Goal: Information Seeking & Learning: Understand process/instructions

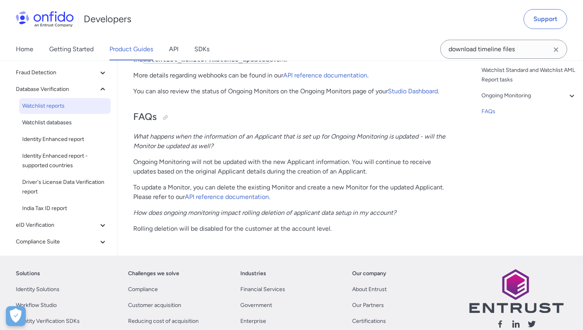
scroll to position [1987, 0]
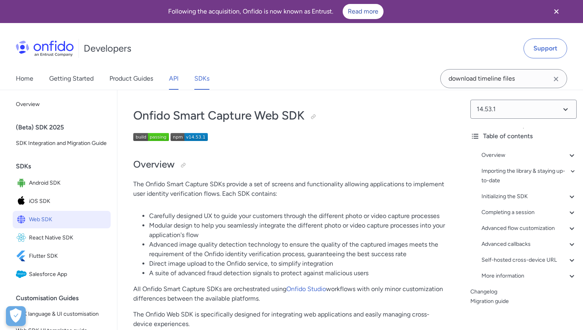
click at [175, 79] on link "API" at bounding box center [174, 78] width 10 height 22
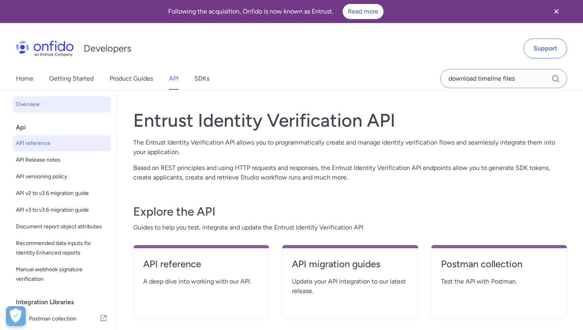
click at [47, 146] on span "API reference" at bounding box center [62, 143] width 92 height 10
select select "http"
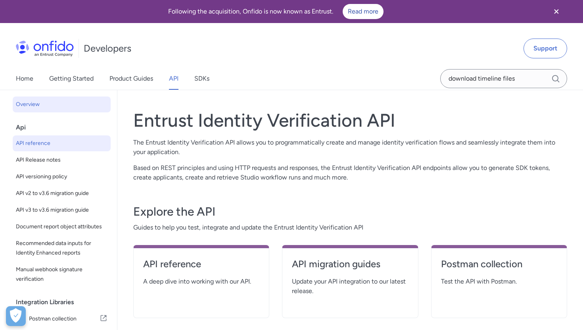
select select "http"
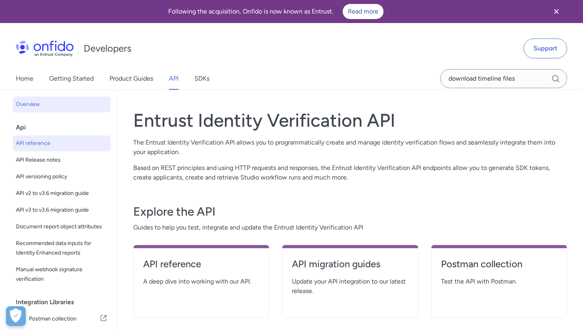
select select "http"
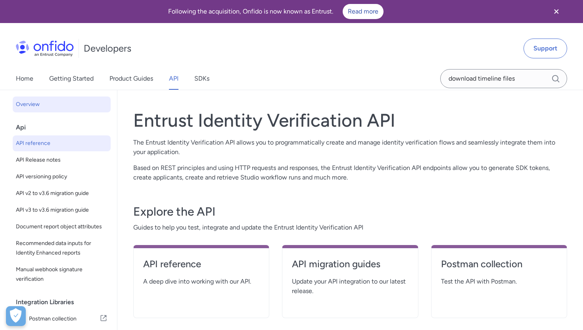
select select "http"
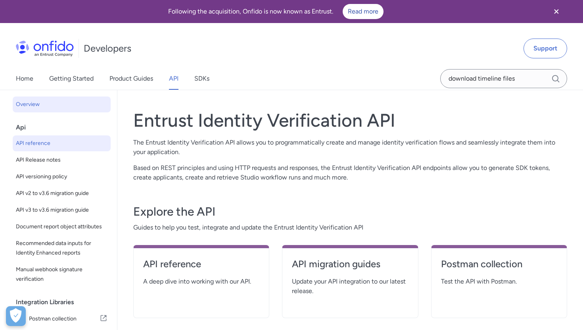
select select "http"
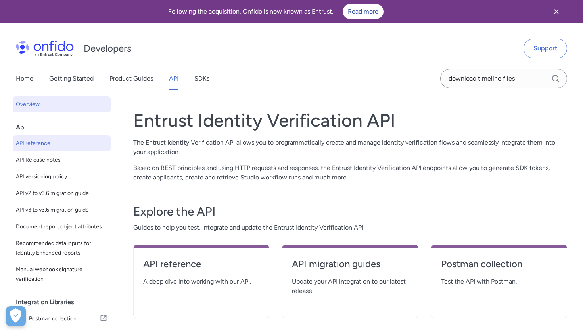
select select "http"
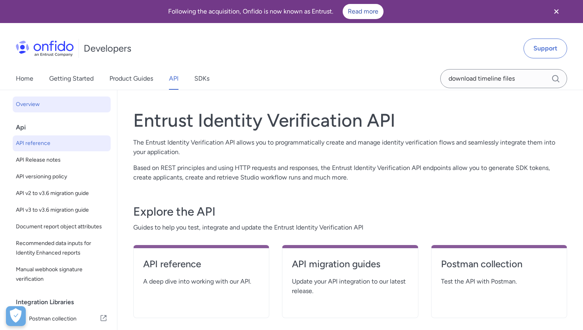
select select "http"
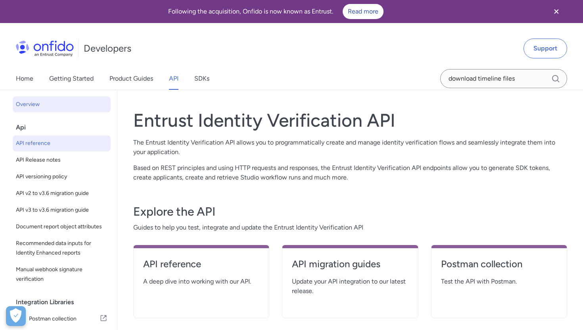
select select "http"
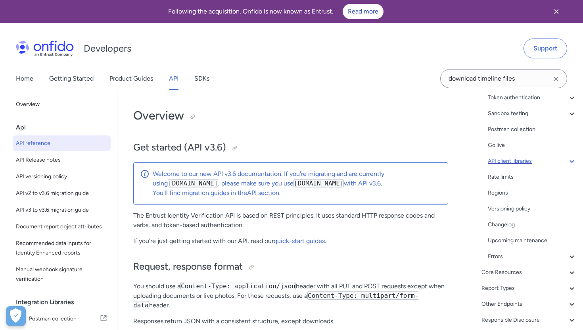
scroll to position [108, 0]
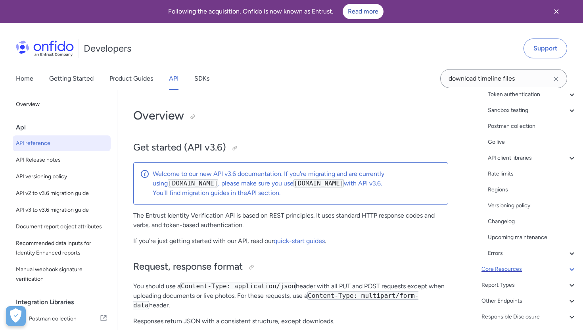
click at [507, 268] on div "Core Resources" at bounding box center [528, 269] width 95 height 10
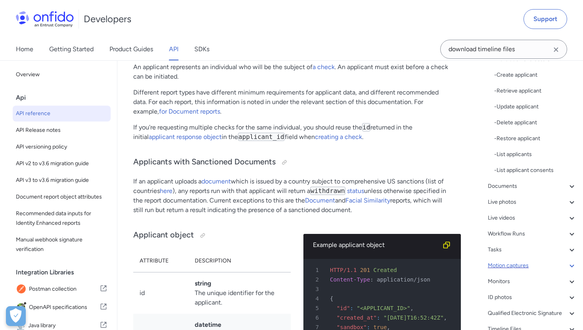
scroll to position [212, 0]
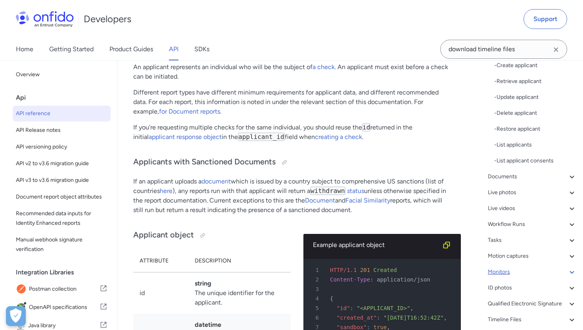
click at [506, 273] on div "Monitors" at bounding box center [532, 272] width 89 height 10
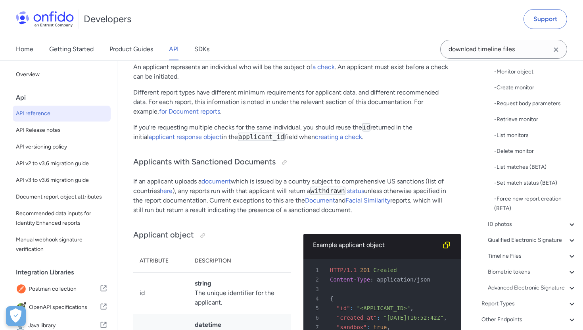
scroll to position [27556, 0]
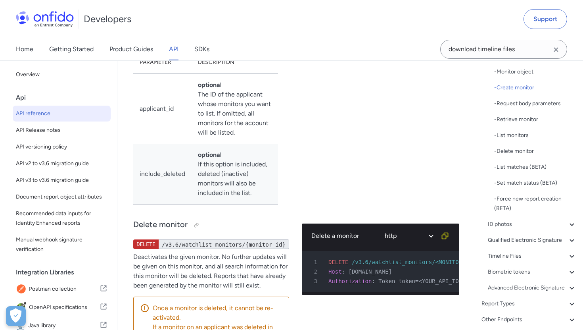
click at [514, 88] on div "- Create monitor" at bounding box center [535, 88] width 82 height 10
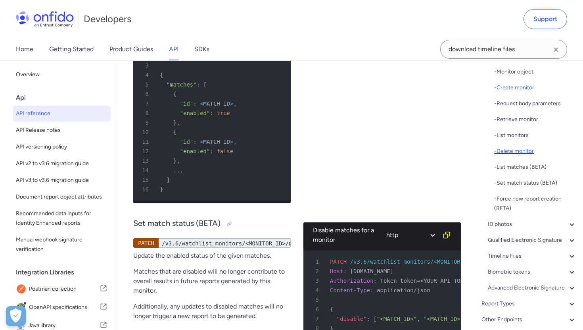
click at [509, 148] on div "- Delete monitor" at bounding box center [535, 151] width 82 height 10
